Goal: Obtain resource: Obtain resource

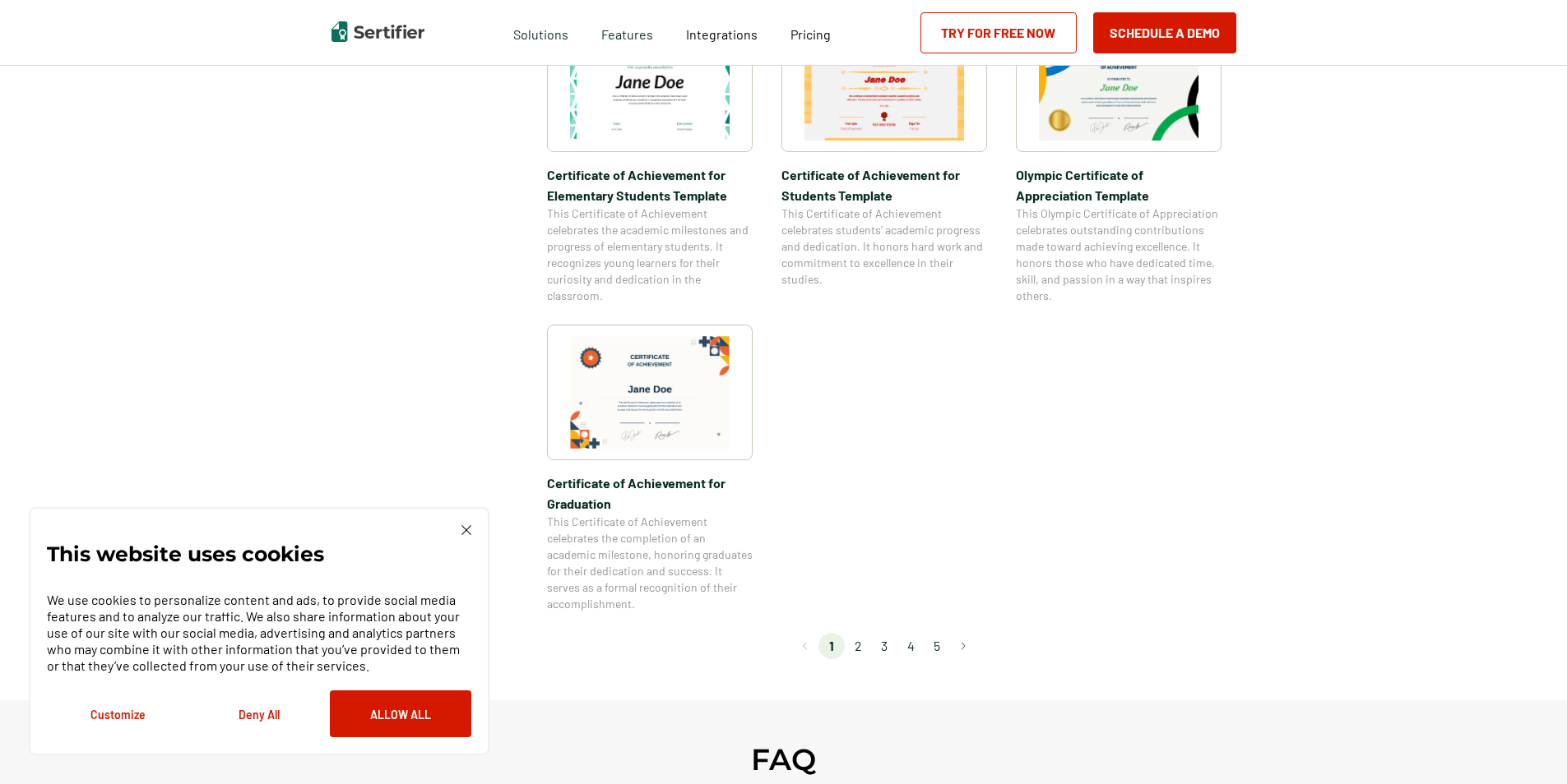
scroll to position [1315, 0]
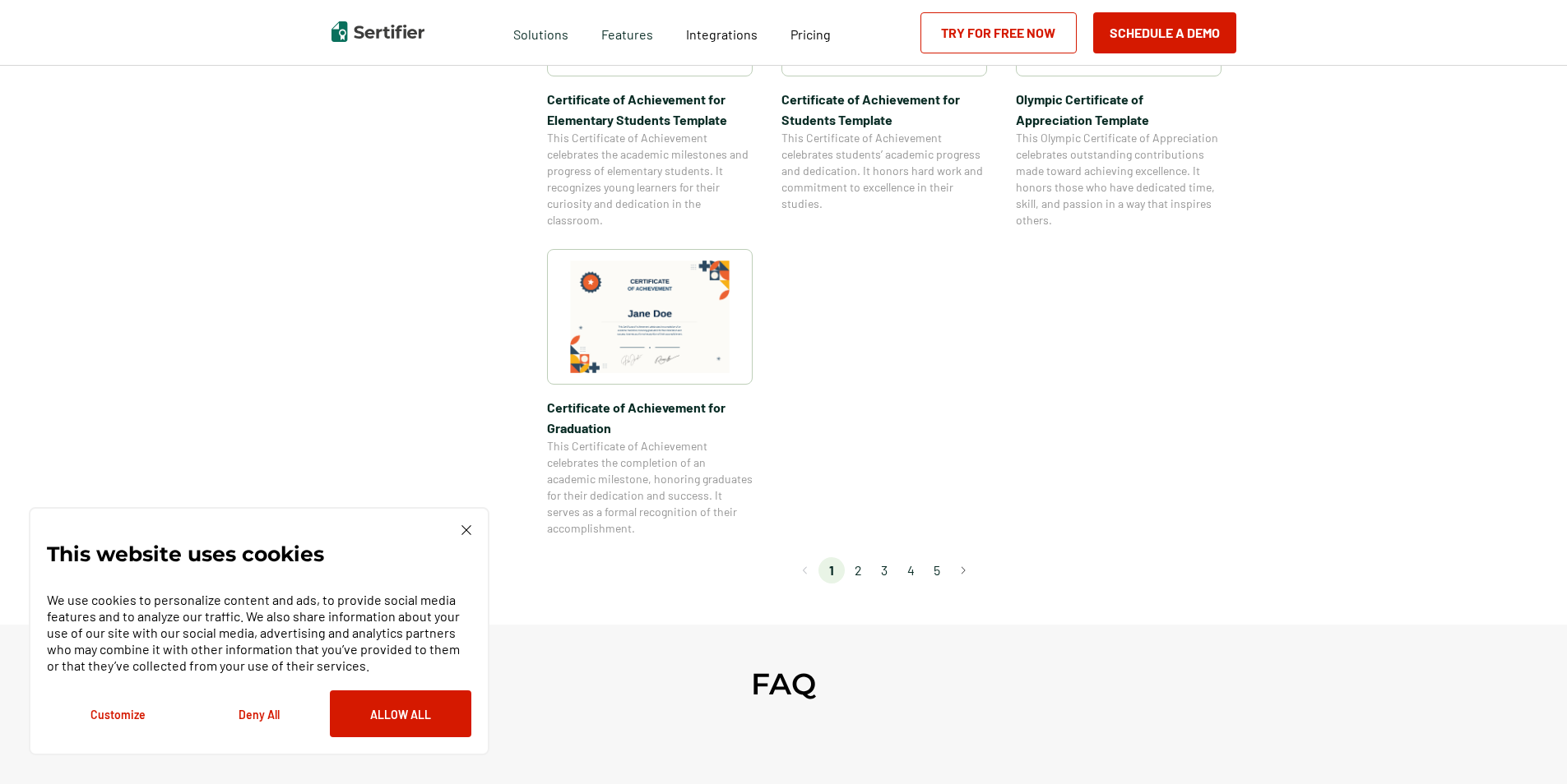
click at [863, 570] on li "2" at bounding box center [857, 570] width 27 height 27
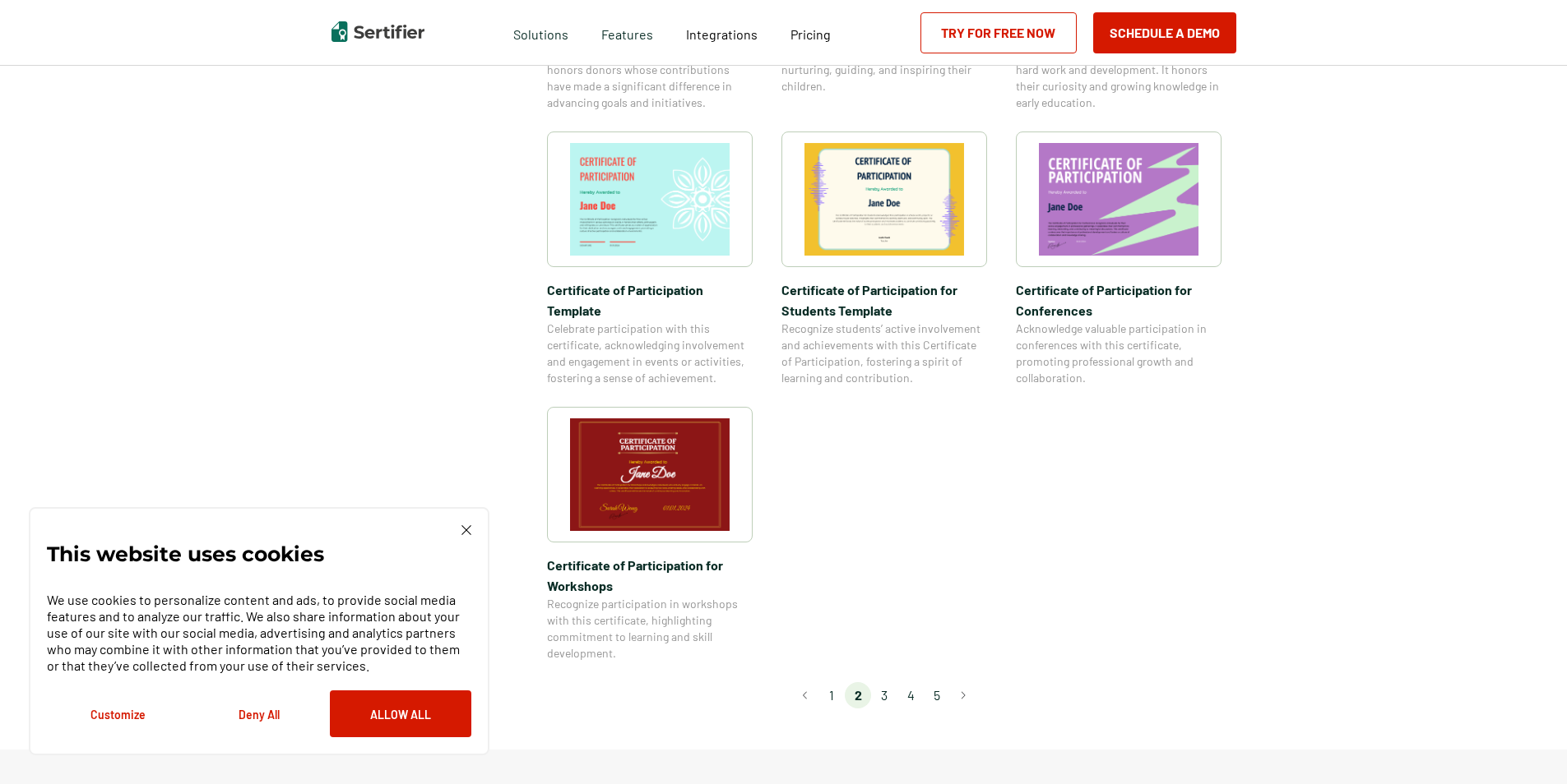
scroll to position [1233, 0]
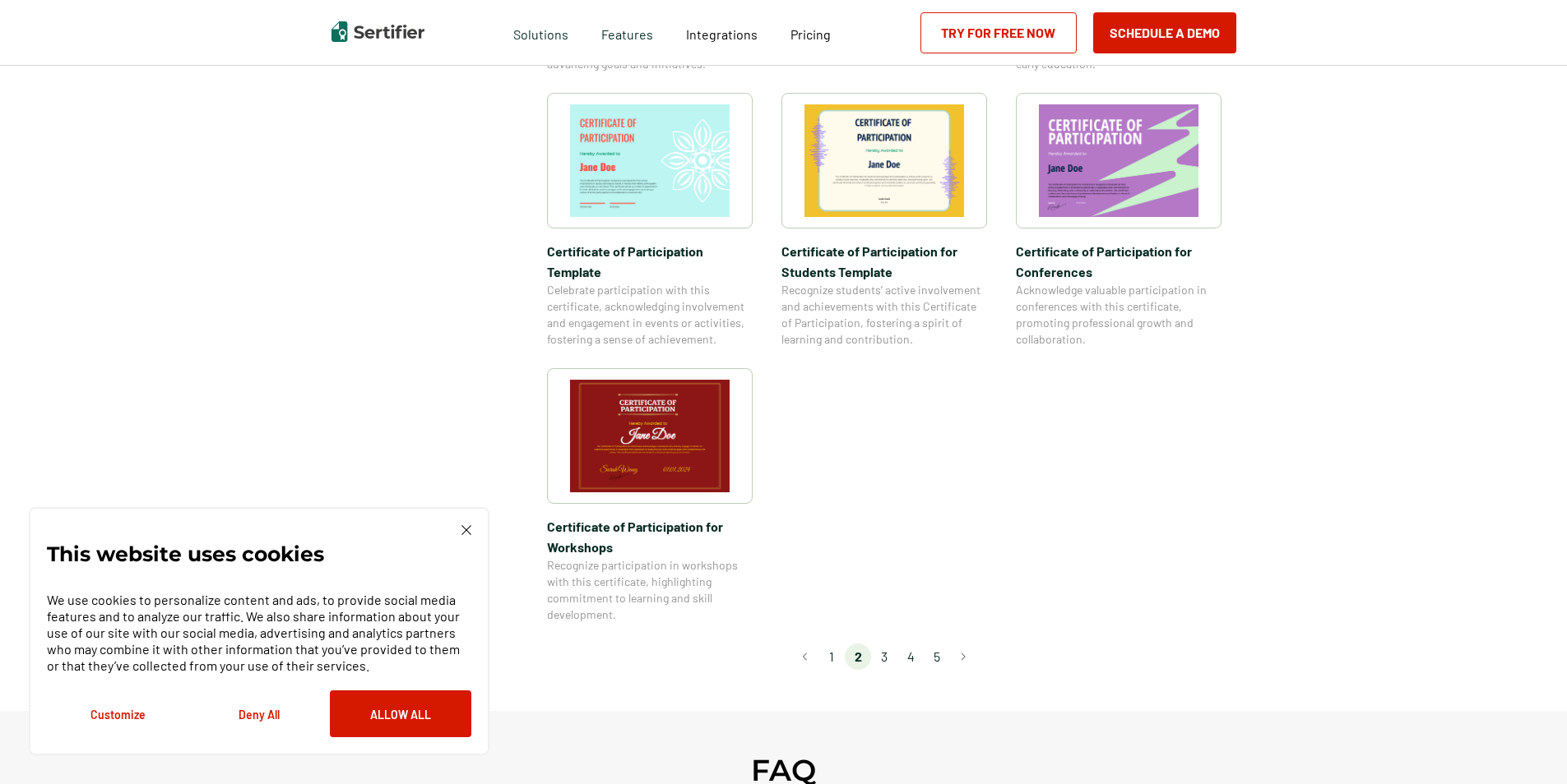
click at [889, 644] on li "3" at bounding box center [884, 657] width 27 height 27
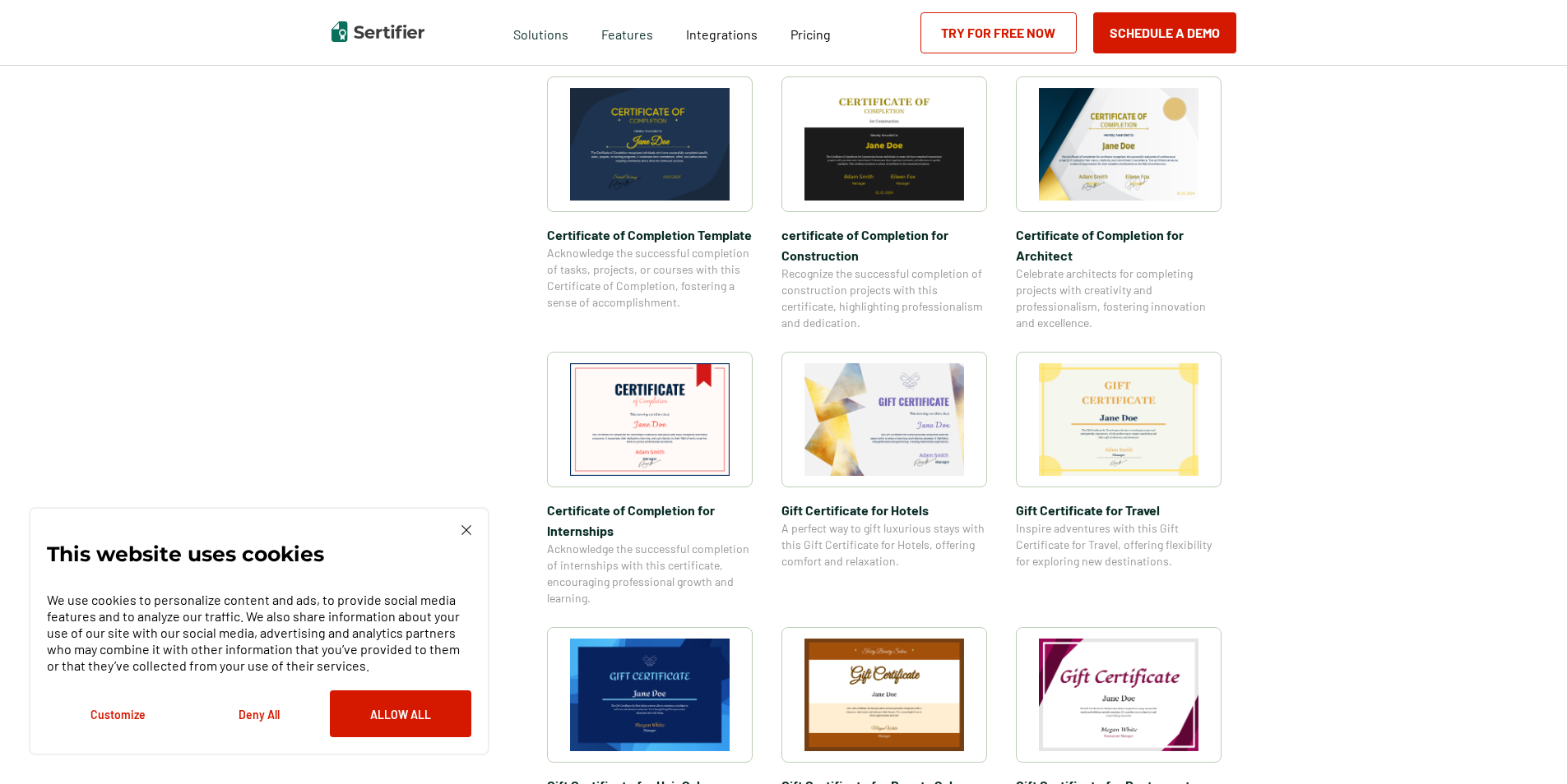
scroll to position [576, 0]
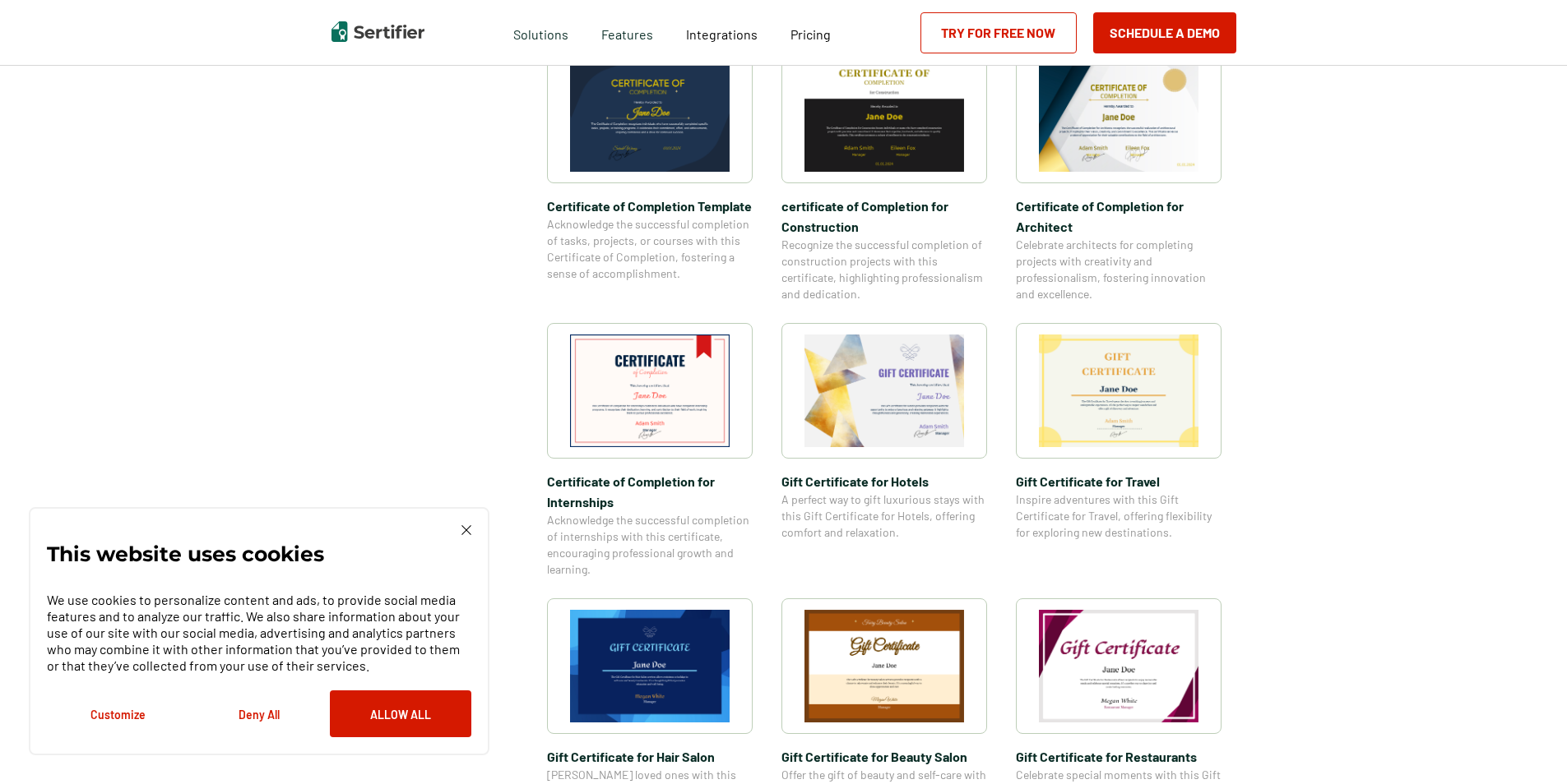
click at [648, 138] on img at bounding box center [650, 115] width 160 height 113
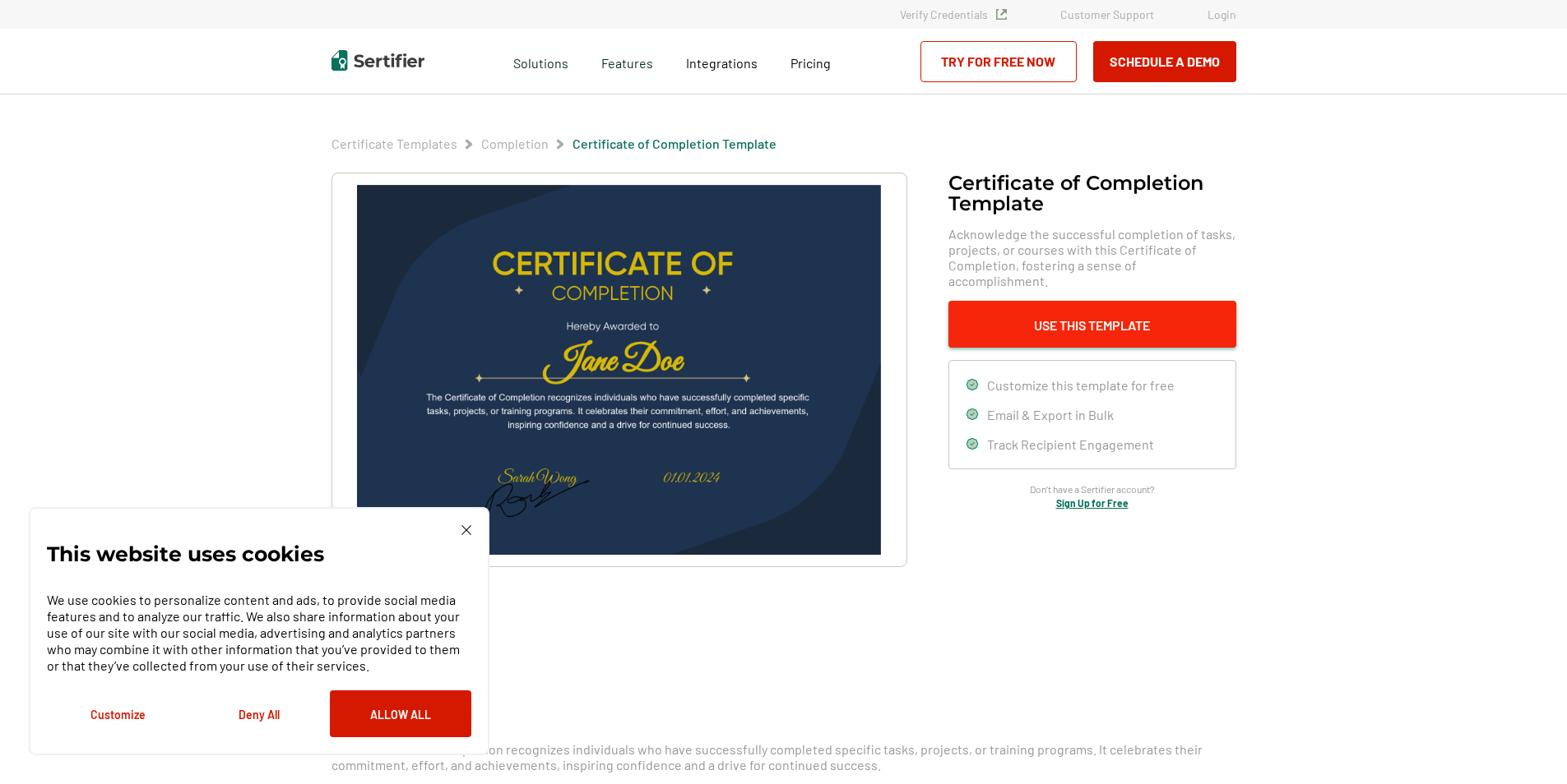
click at [1084, 318] on button "Use This Template" at bounding box center [1093, 324] width 288 height 47
click at [472, 527] on div "This website uses cookies We use cookies to personalize content and ads, to pro…" at bounding box center [258, 631] width 461 height 248
click at [461, 529] on img at bounding box center [466, 530] width 10 height 10
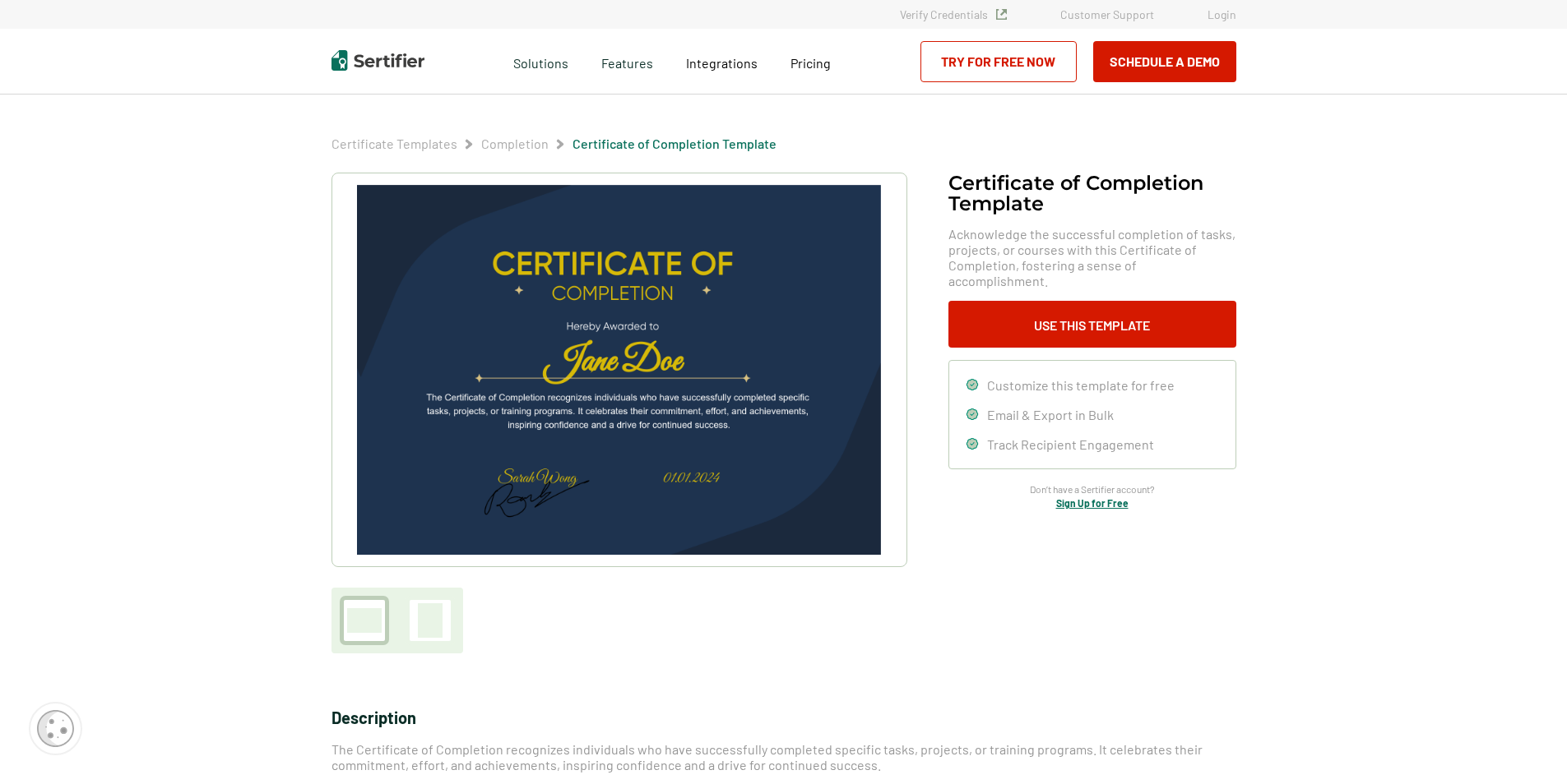
click at [425, 624] on div at bounding box center [430, 620] width 25 height 34
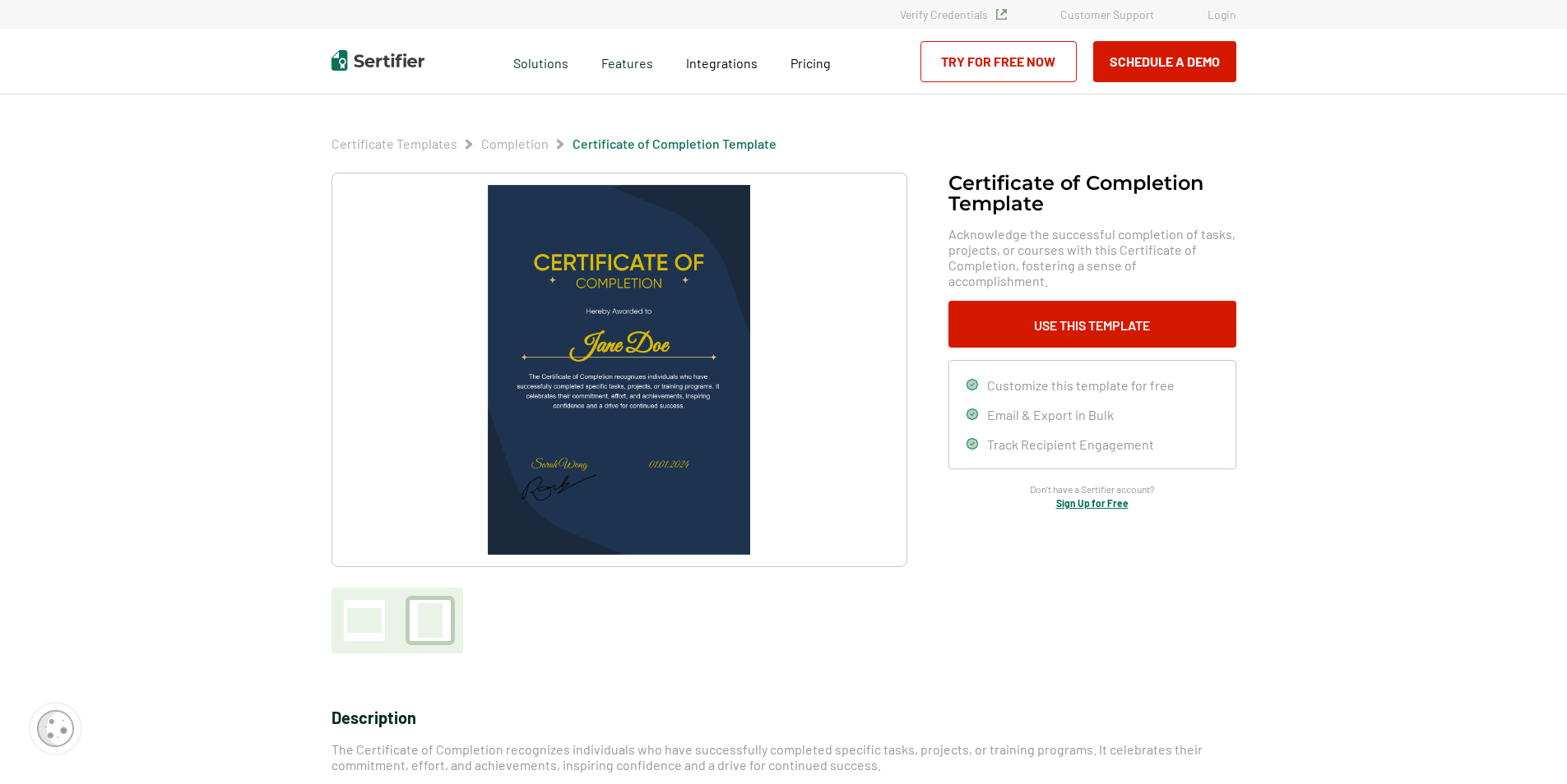
click at [367, 617] on div at bounding box center [364, 621] width 34 height 25
